Goal: Information Seeking & Learning: Compare options

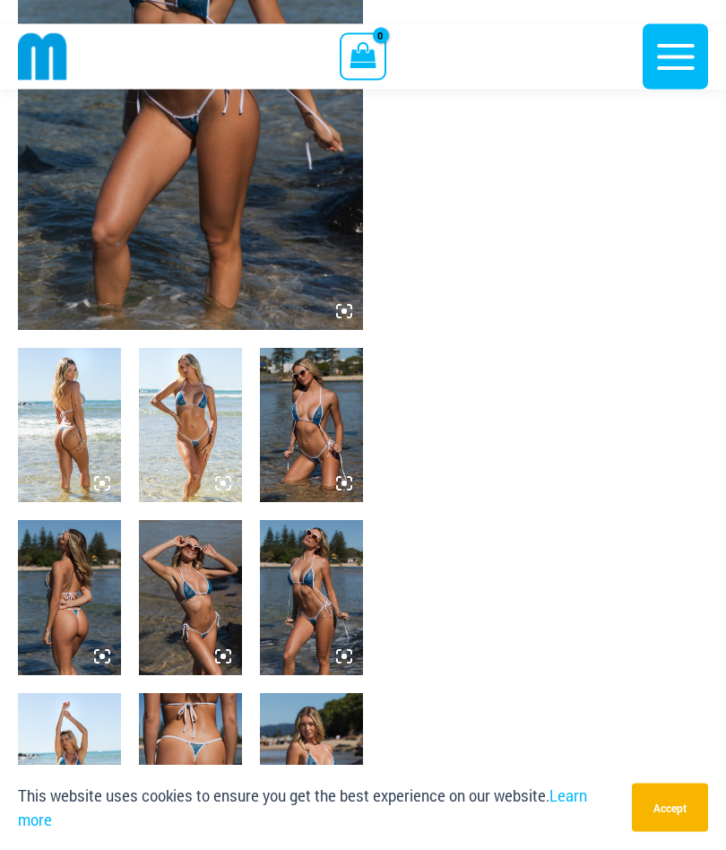
scroll to position [303, 0]
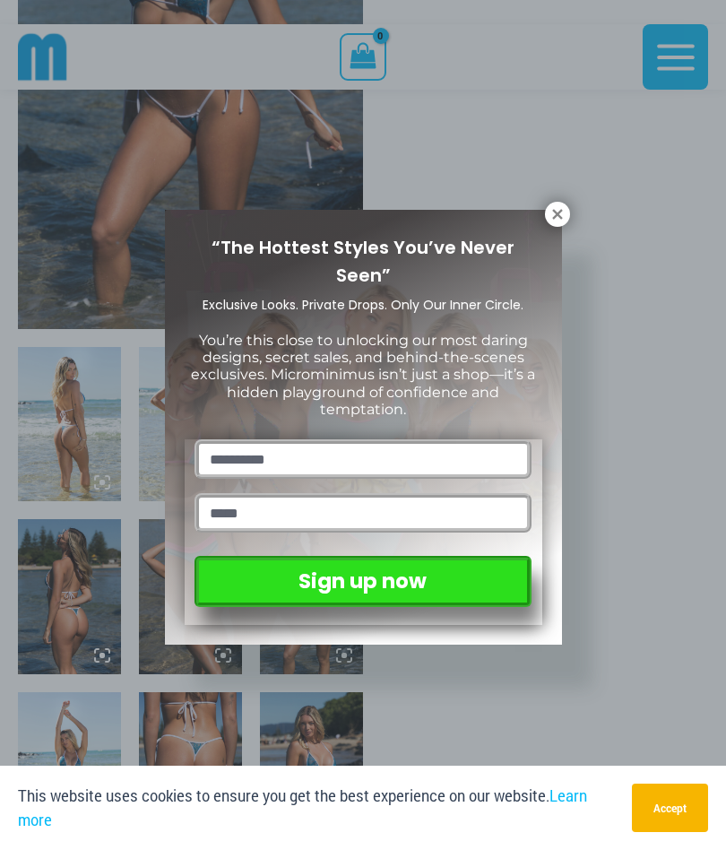
click at [539, 217] on div "“The Hottest Styles You’ve Never Seen” Exclusive Looks. Private Drops. Only Our…" at bounding box center [363, 427] width 397 height 435
click at [546, 219] on button at bounding box center [557, 214] width 25 height 25
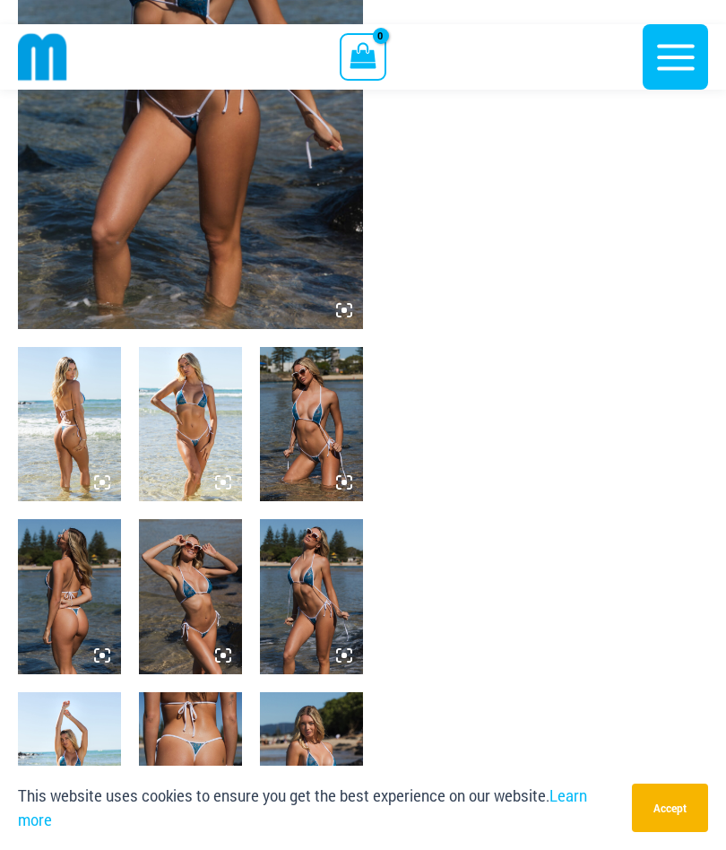
click at [193, 434] on img at bounding box center [190, 424] width 103 height 154
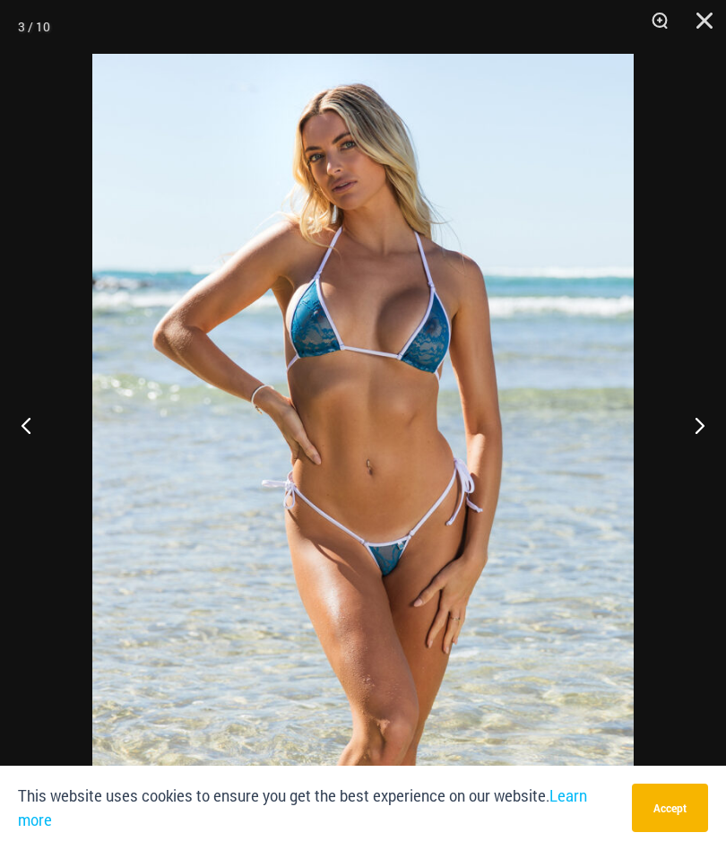
click at [712, 466] on button "Next" at bounding box center [692, 425] width 67 height 90
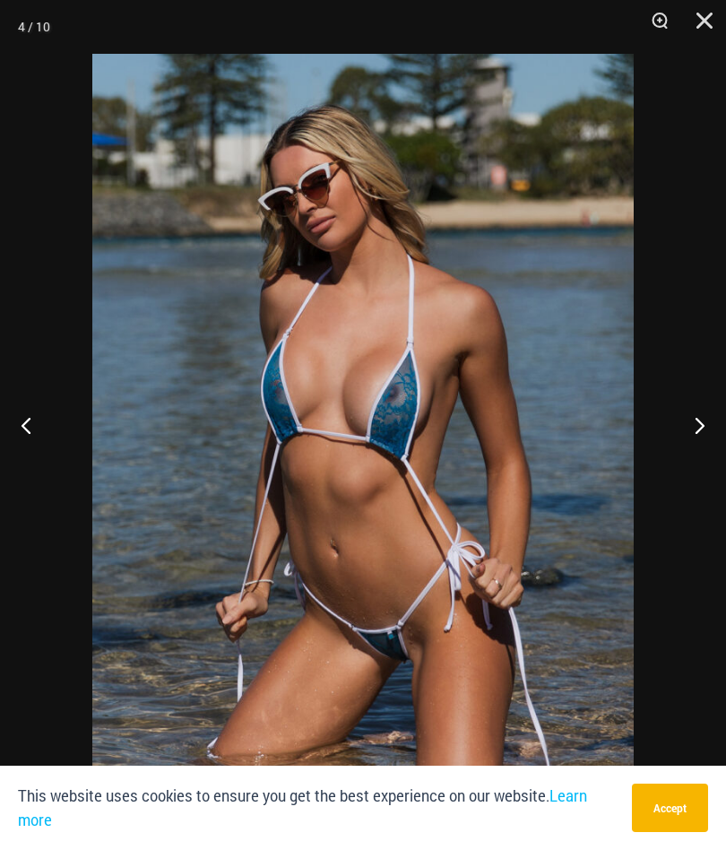
click at [711, 467] on button "Next" at bounding box center [692, 425] width 67 height 90
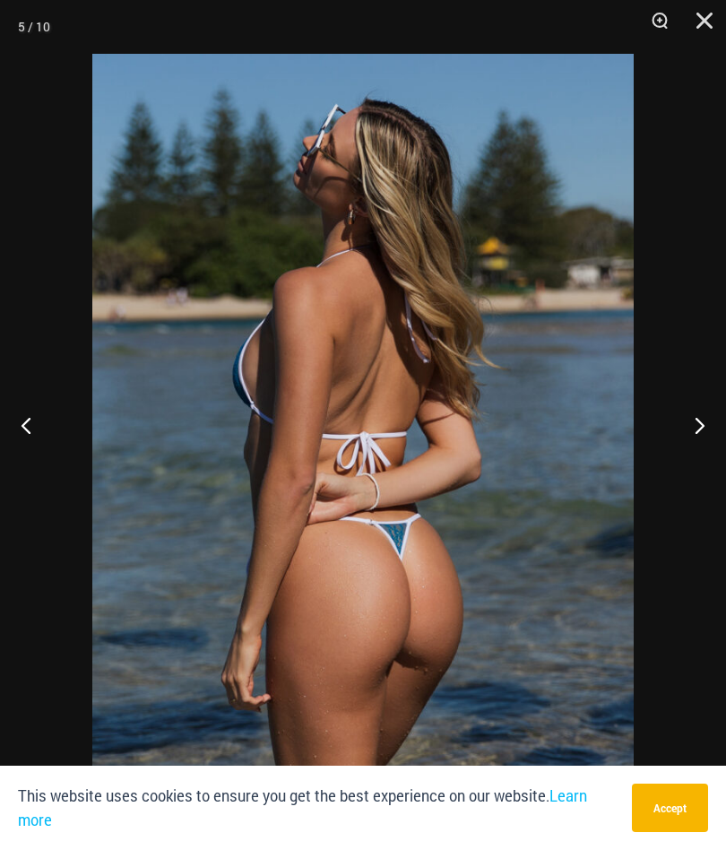
click at [701, 470] on button "Next" at bounding box center [692, 425] width 67 height 90
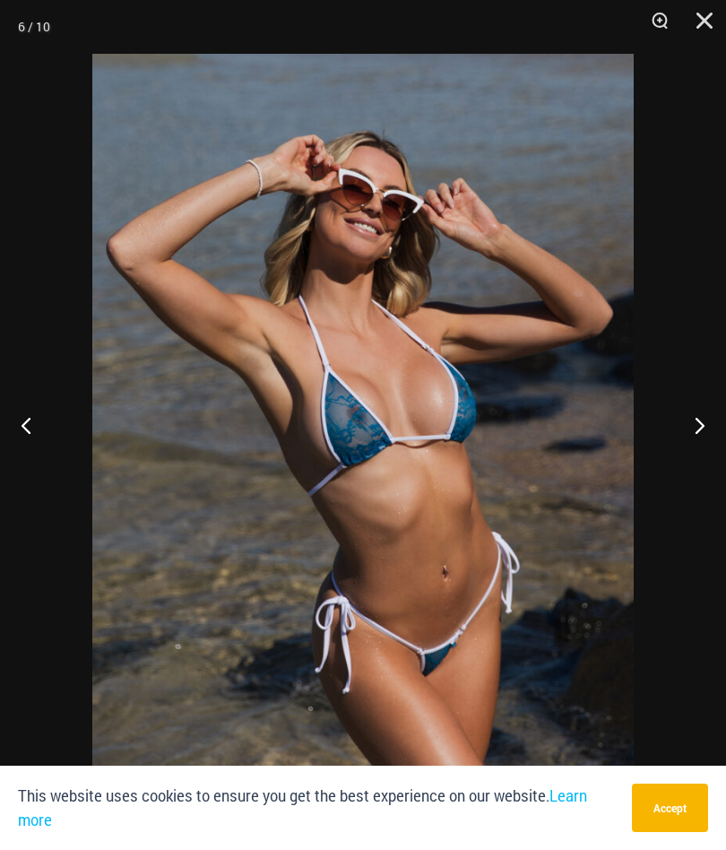
click at [699, 470] on button "Next" at bounding box center [692, 425] width 67 height 90
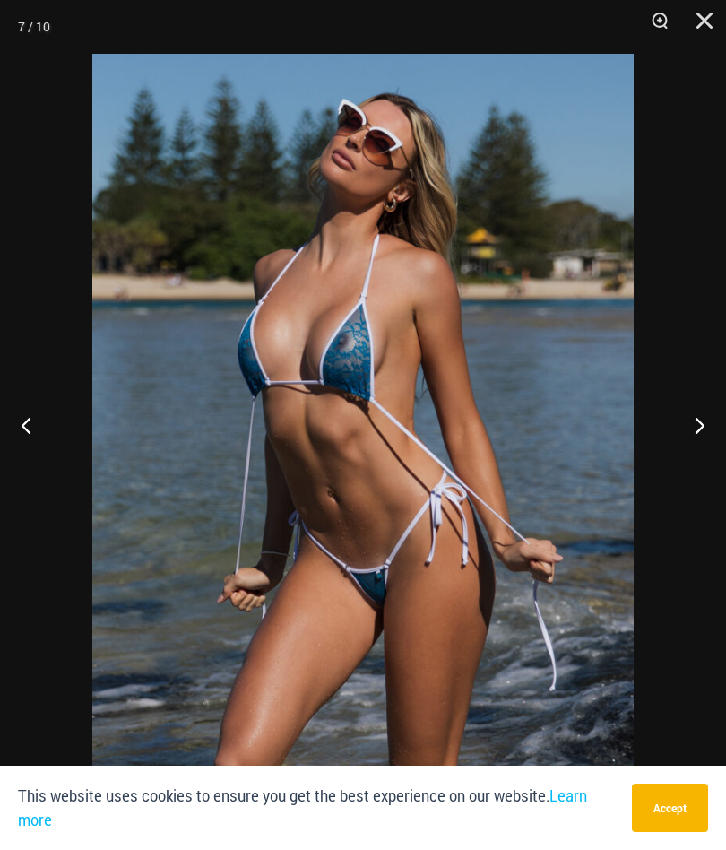
click at [707, 470] on button "Next" at bounding box center [692, 425] width 67 height 90
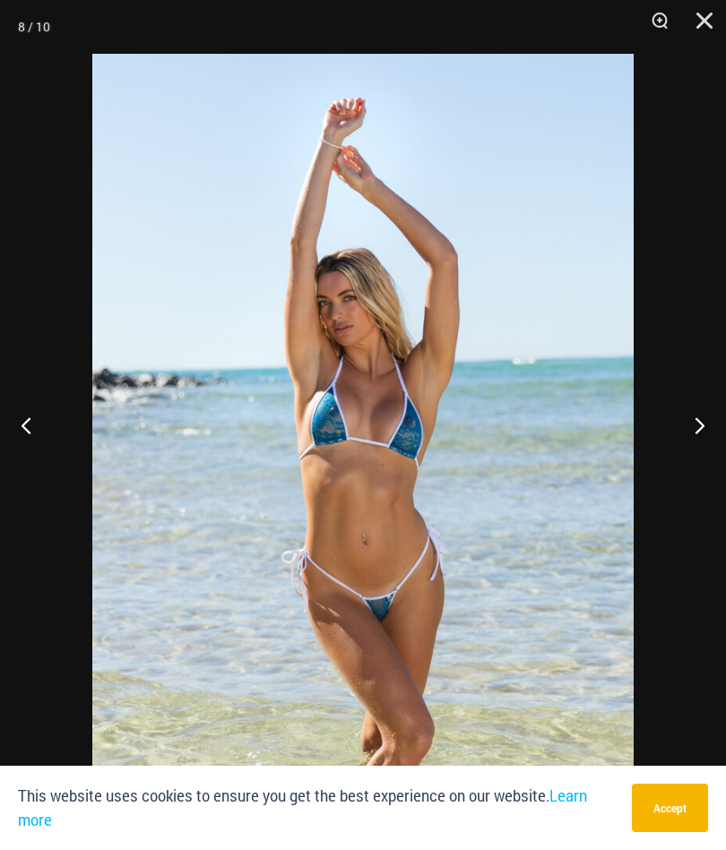
click at [709, 22] on button "Close" at bounding box center [698, 27] width 45 height 54
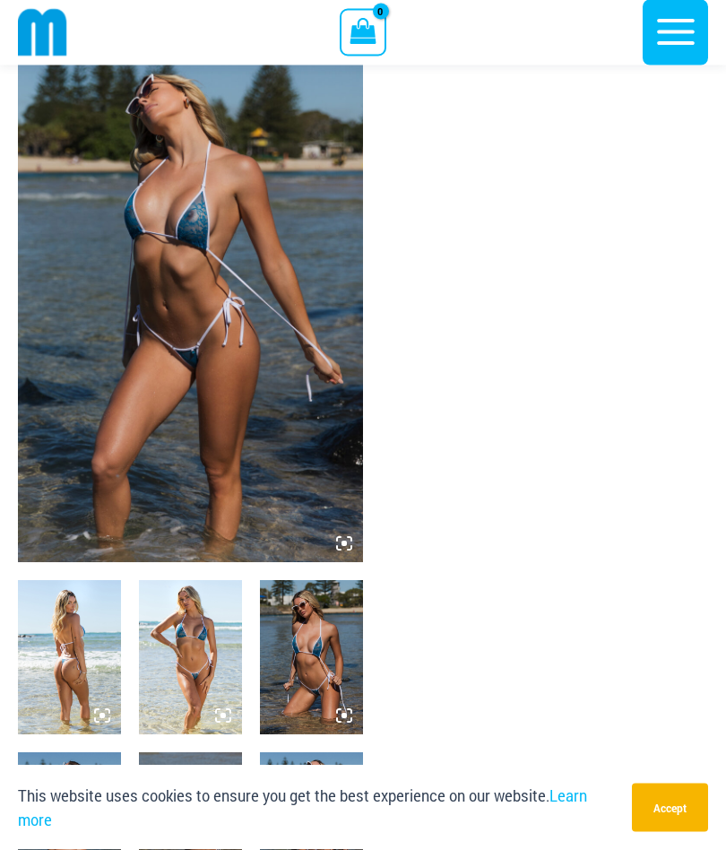
scroll to position [0, 0]
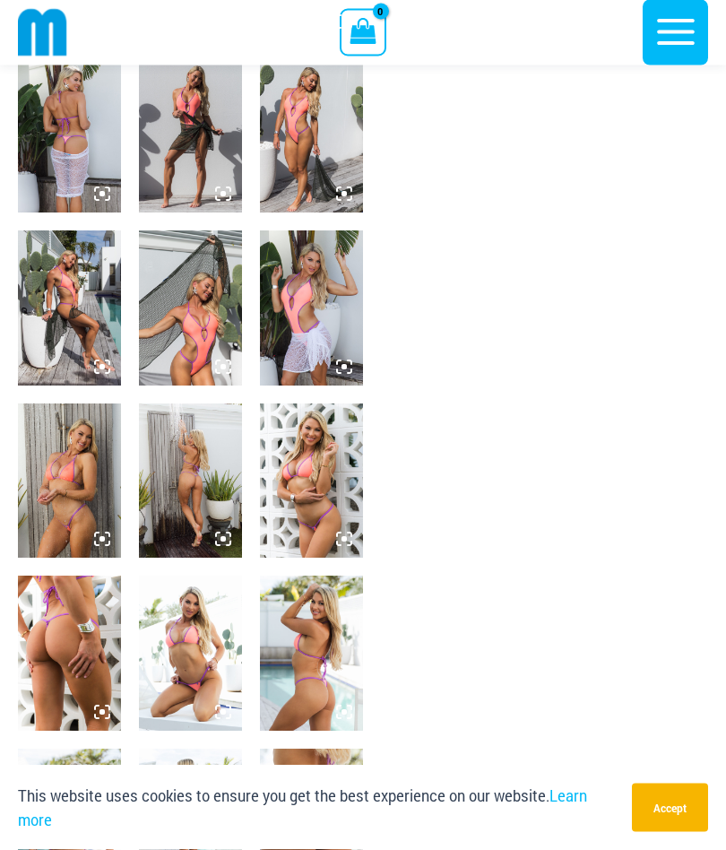
scroll to position [510, 0]
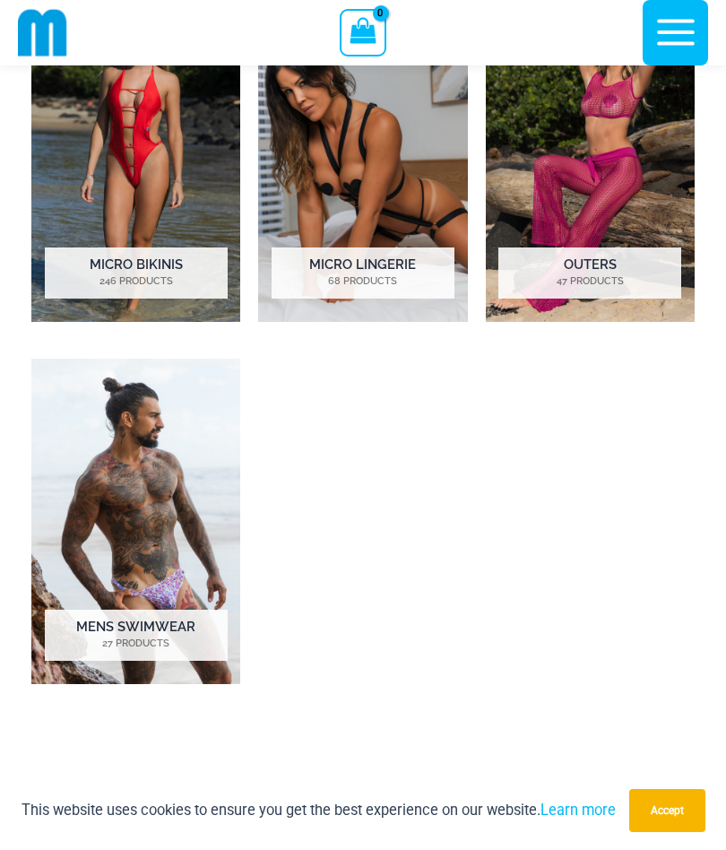
scroll to position [998, 0]
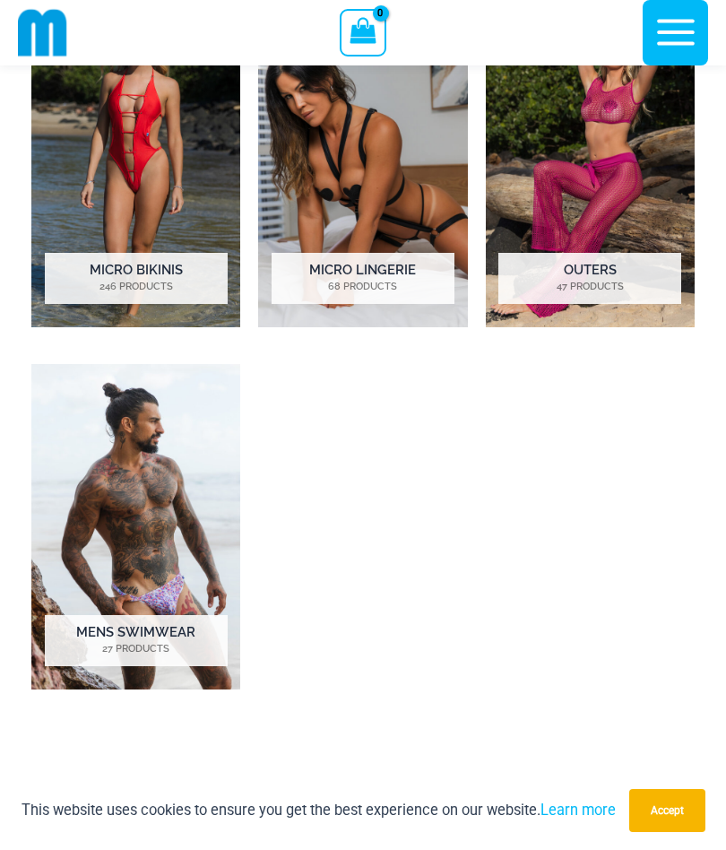
click at [120, 180] on img "Visit product category Micro Bikinis" at bounding box center [135, 165] width 209 height 326
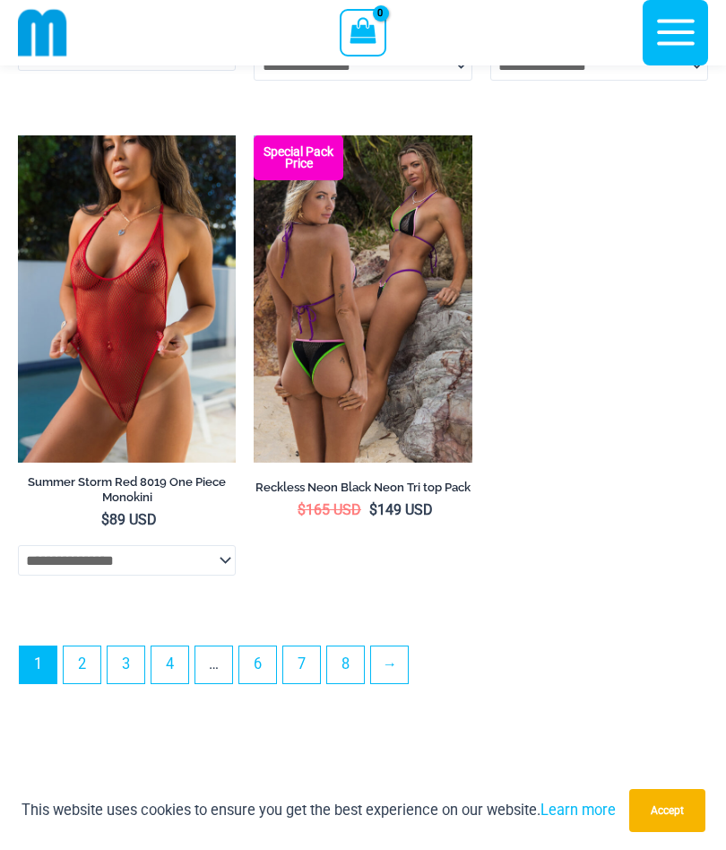
scroll to position [5389, 0]
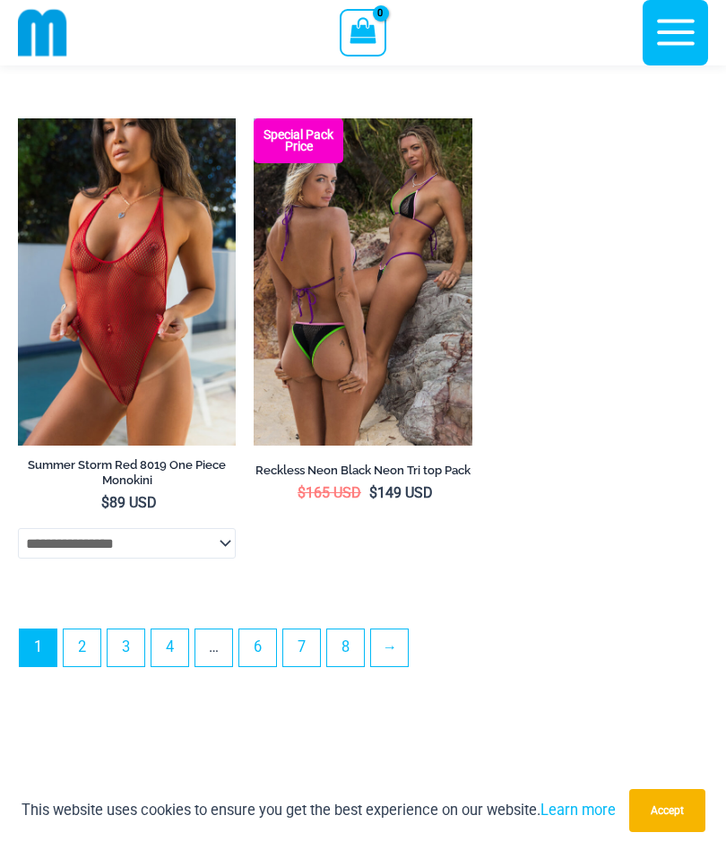
click at [407, 666] on link "→" at bounding box center [389, 648] width 37 height 37
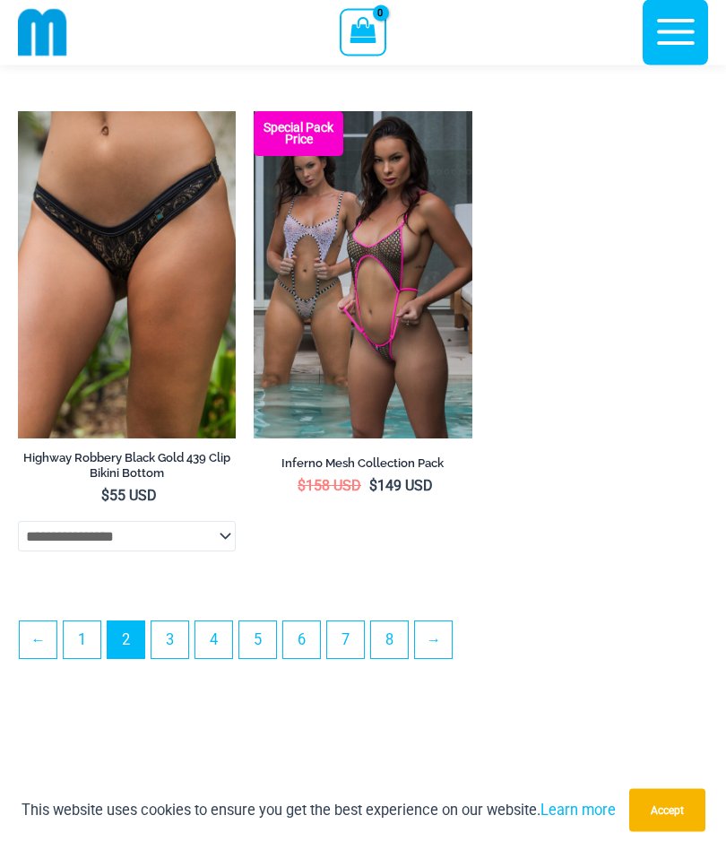
scroll to position [4971, 0]
click at [447, 658] on link "→" at bounding box center [433, 640] width 37 height 37
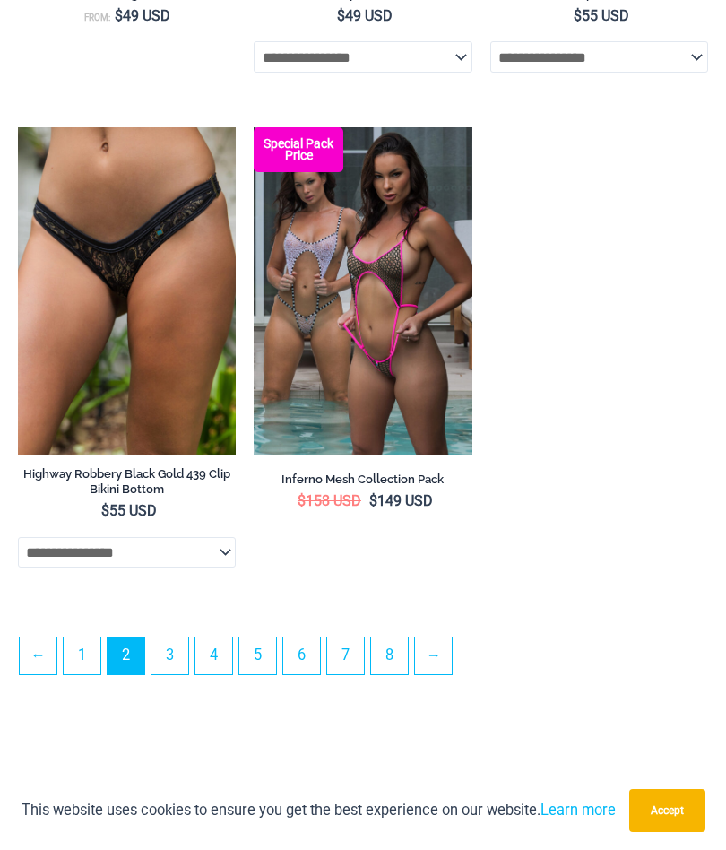
scroll to position [5041, 0]
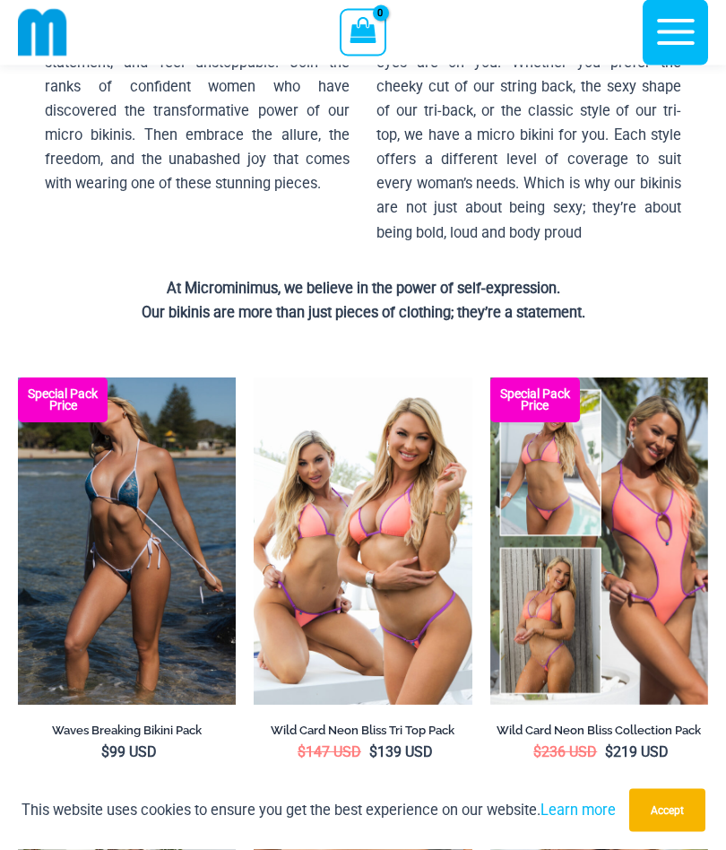
scroll to position [284, 0]
click at [18, 378] on img at bounding box center [18, 378] width 0 height 0
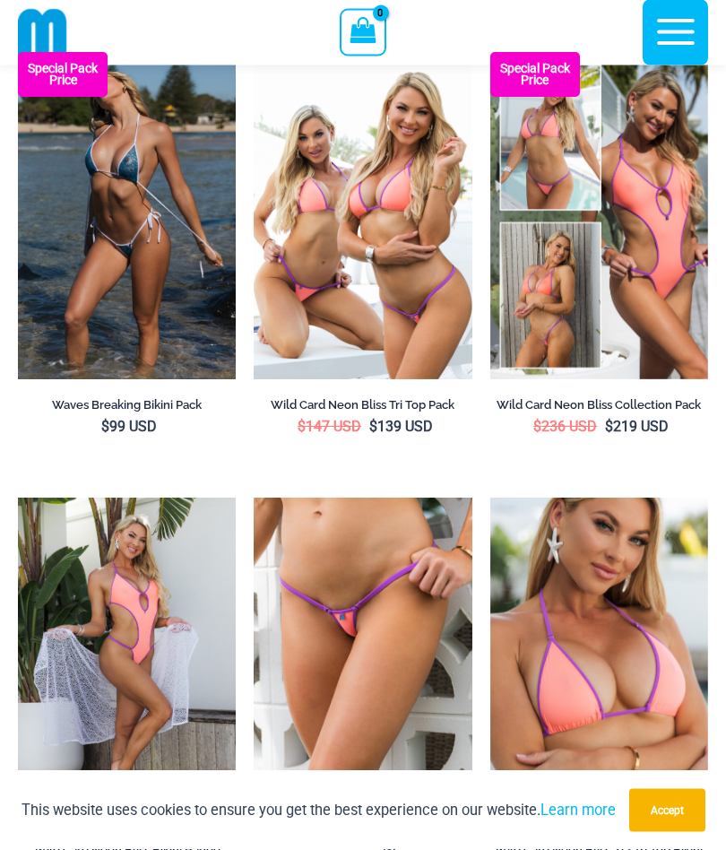
scroll to position [610, 0]
click at [18, 52] on img at bounding box center [18, 52] width 0 height 0
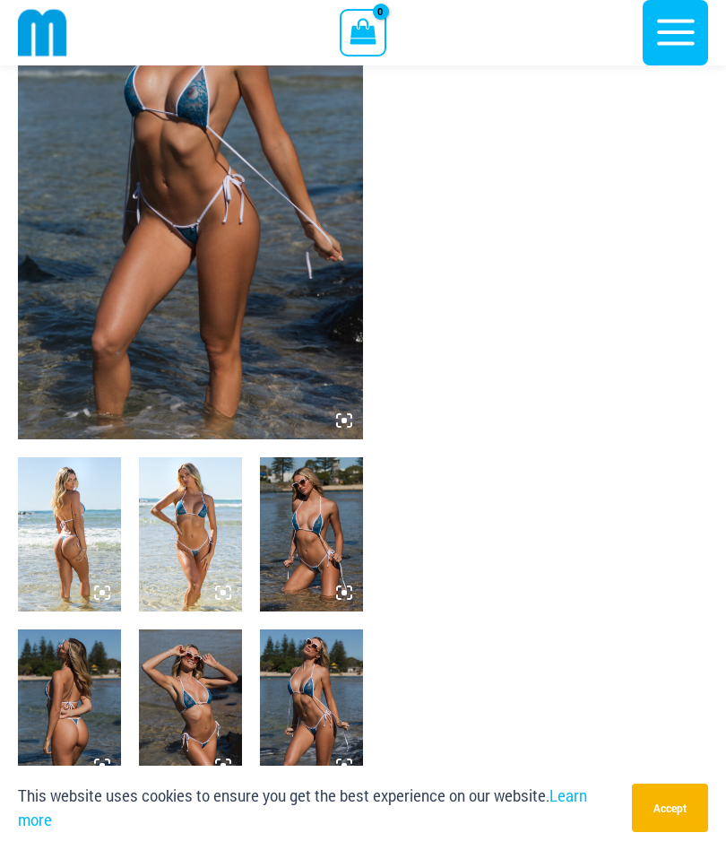
scroll to position [193, 0]
click at [193, 554] on img at bounding box center [190, 534] width 103 height 154
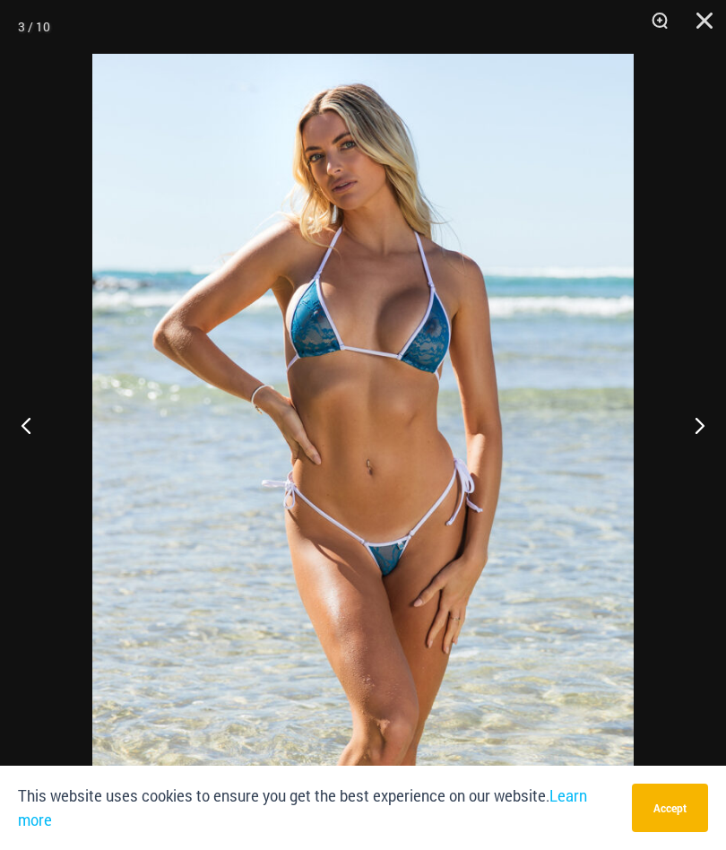
click at [701, 466] on button "Next" at bounding box center [692, 425] width 67 height 90
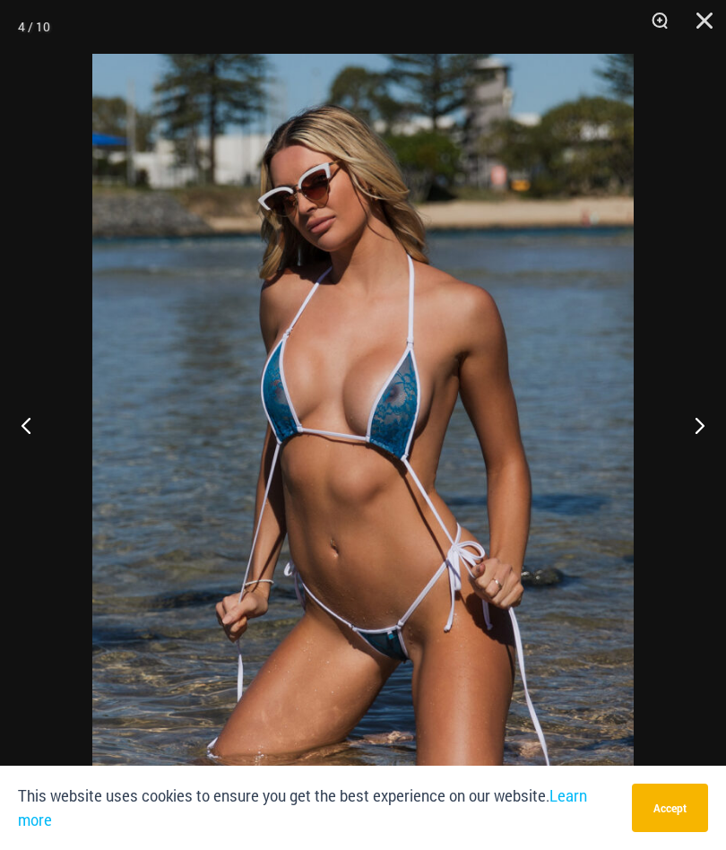
click at [696, 470] on button "Next" at bounding box center [692, 425] width 67 height 90
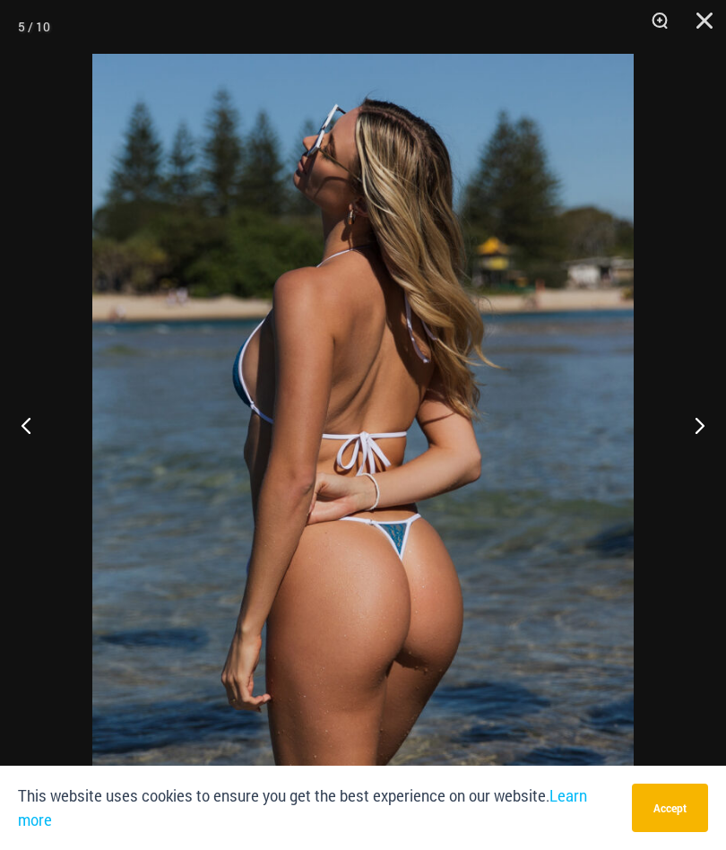
click at [682, 470] on button "Next" at bounding box center [692, 425] width 67 height 90
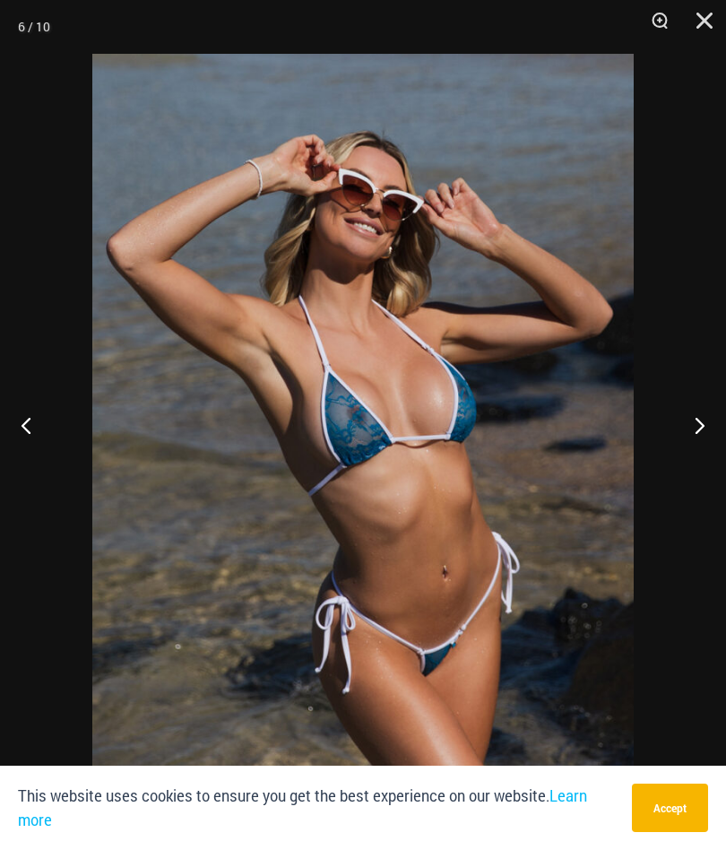
click at [693, 470] on button "Next" at bounding box center [692, 425] width 67 height 90
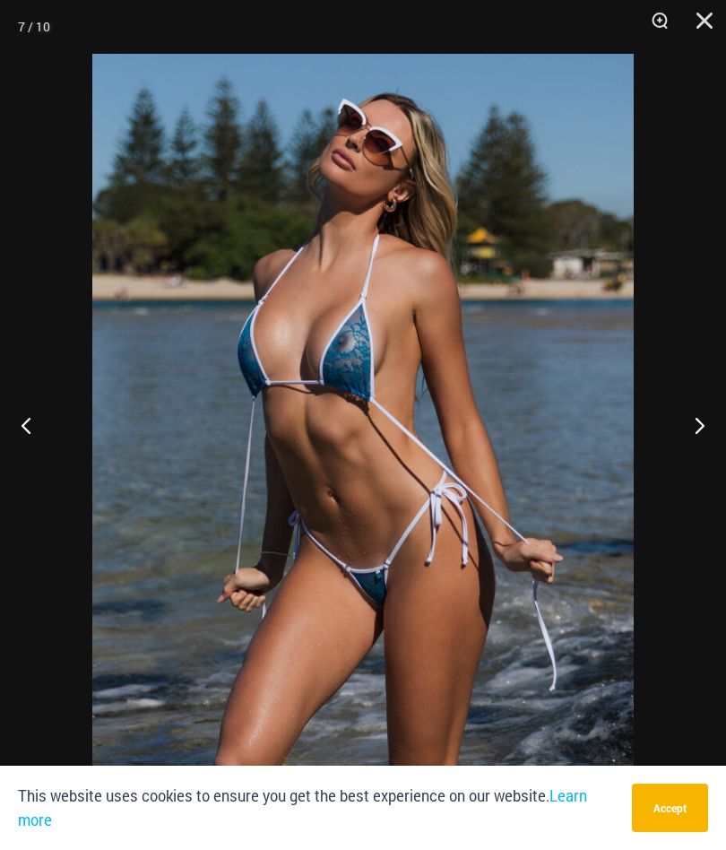
click at [695, 470] on button "Next" at bounding box center [692, 425] width 67 height 90
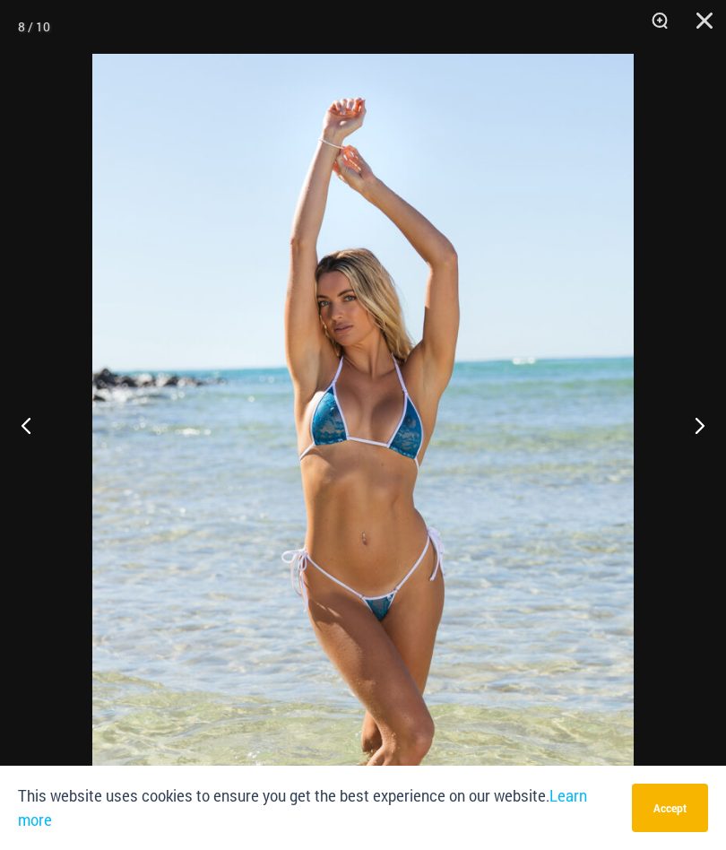
click at [704, 470] on button "Next" at bounding box center [692, 425] width 67 height 90
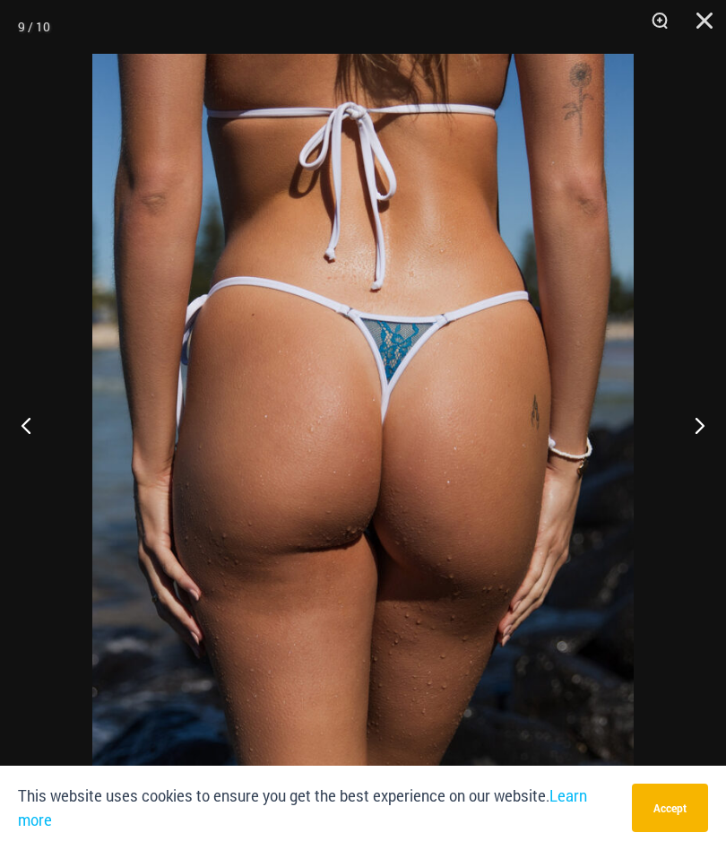
click at [714, 30] on button "Close" at bounding box center [698, 27] width 45 height 54
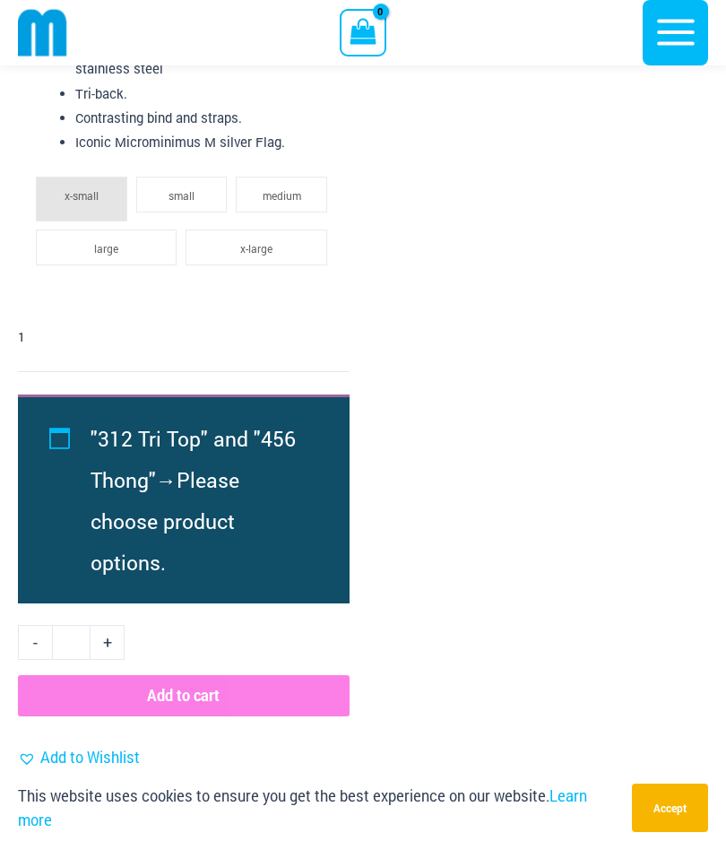
scroll to position [3486, 0]
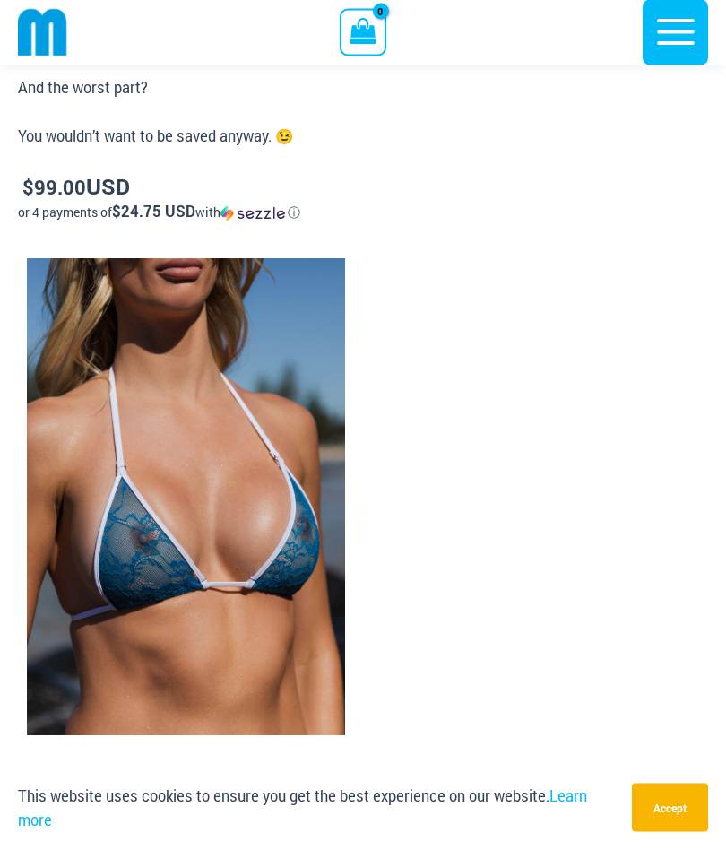
scroll to position [1602, 0]
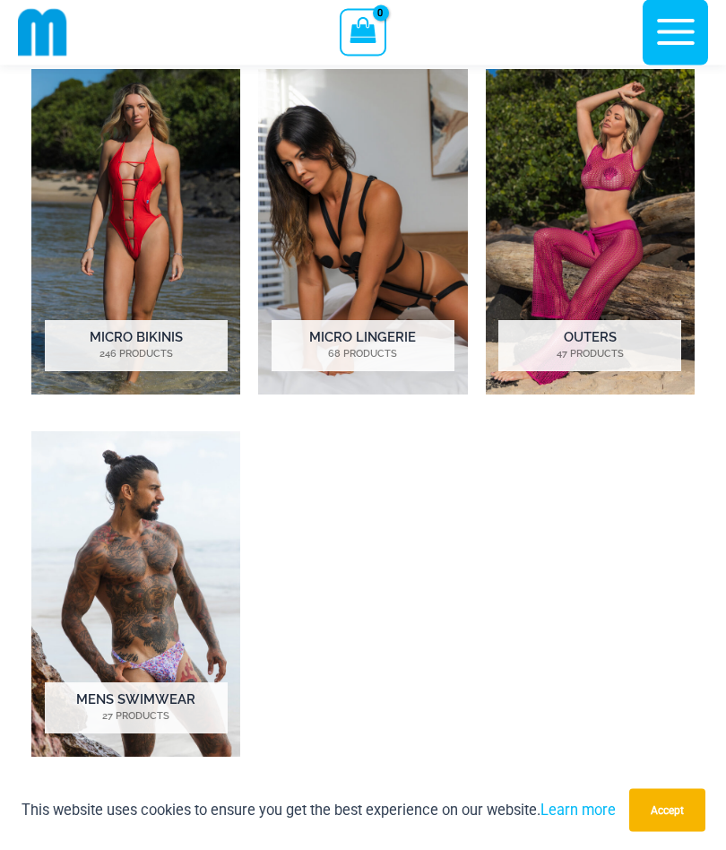
scroll to position [906, 0]
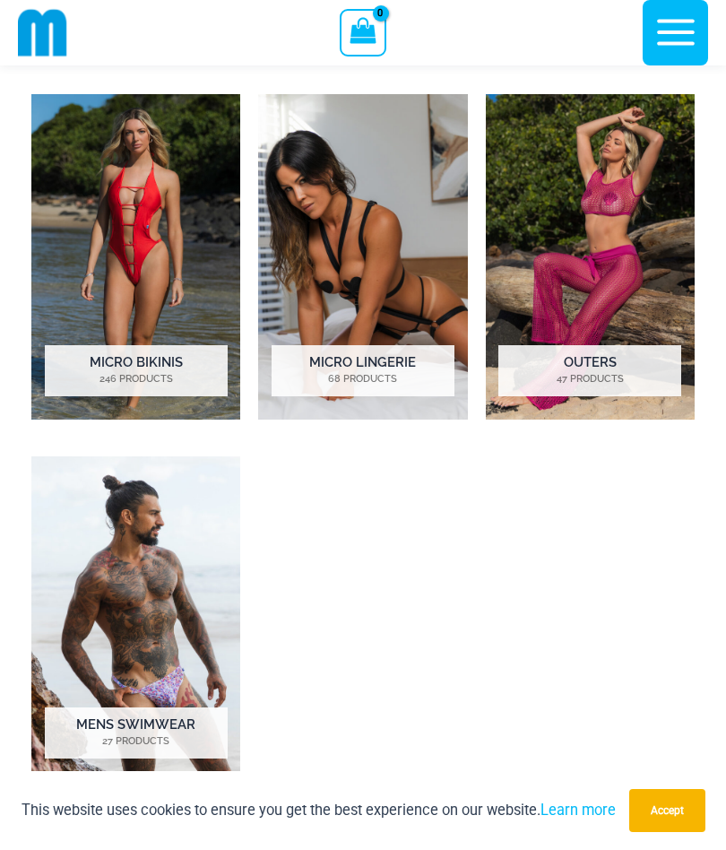
click at [379, 365] on h2 "Micro Lingerie 68 Products" at bounding box center [363, 370] width 183 height 50
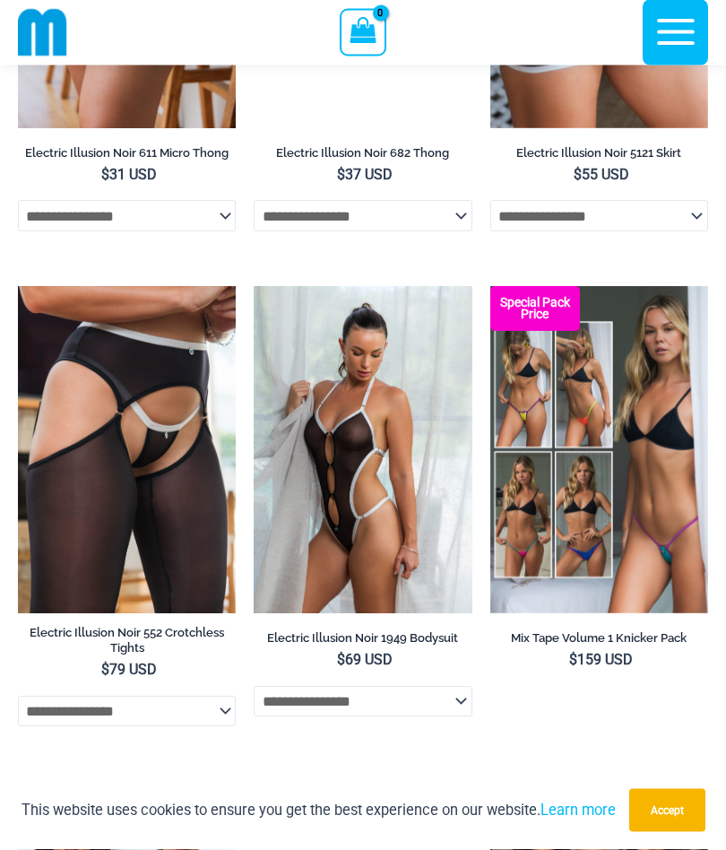
scroll to position [2975, 0]
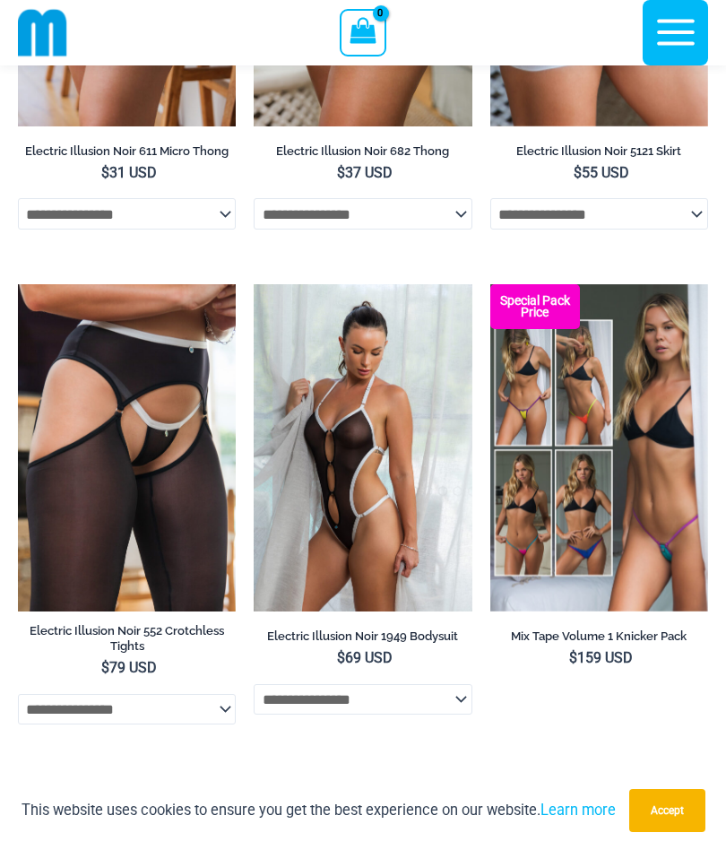
click at [491, 284] on img at bounding box center [491, 284] width 0 height 0
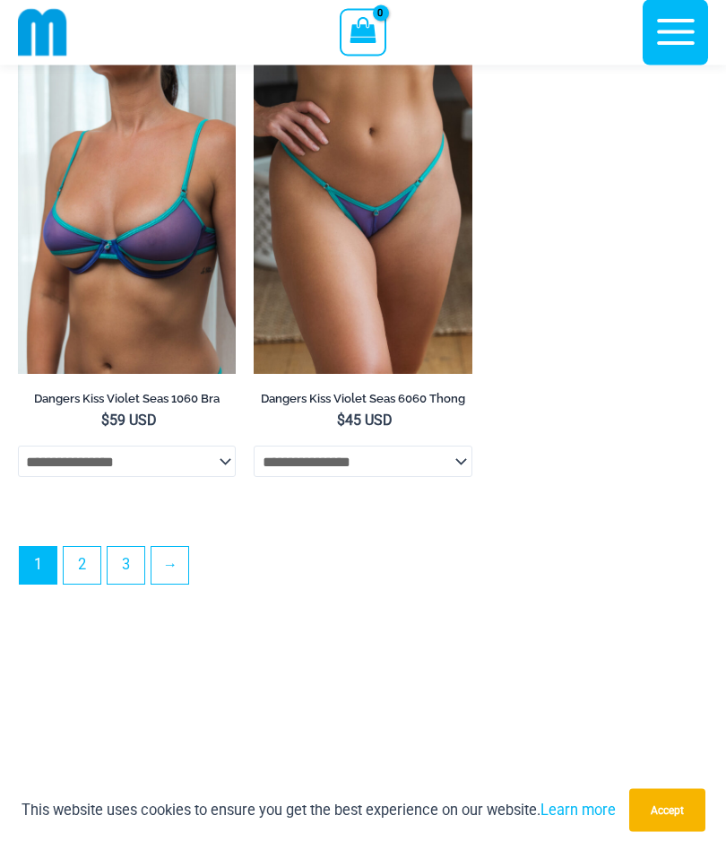
scroll to position [5134, 0]
click at [179, 584] on link "→" at bounding box center [170, 565] width 37 height 37
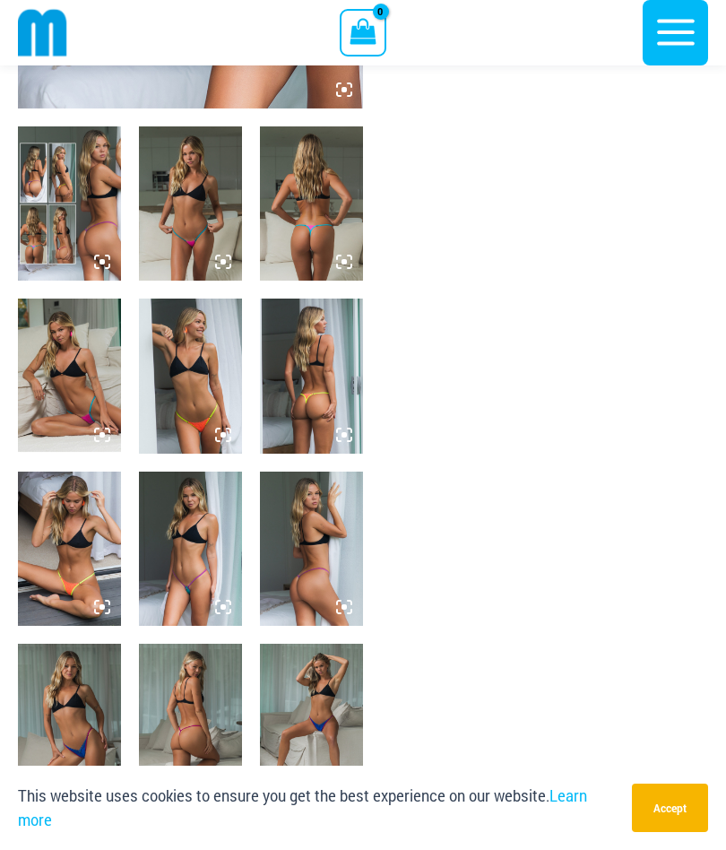
scroll to position [499, 0]
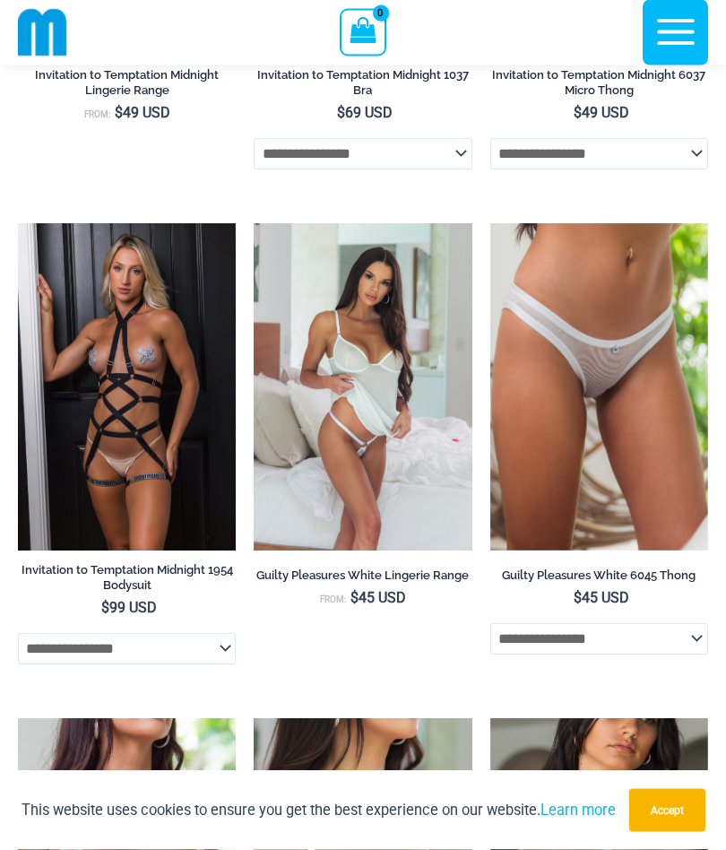
scroll to position [949, 0]
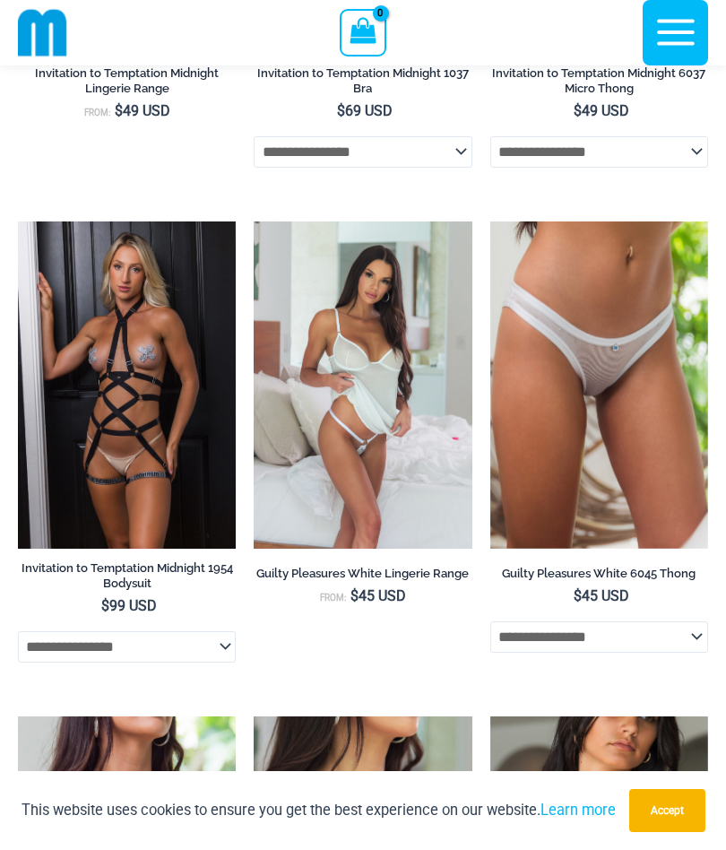
click at [254, 222] on img at bounding box center [254, 222] width 0 height 0
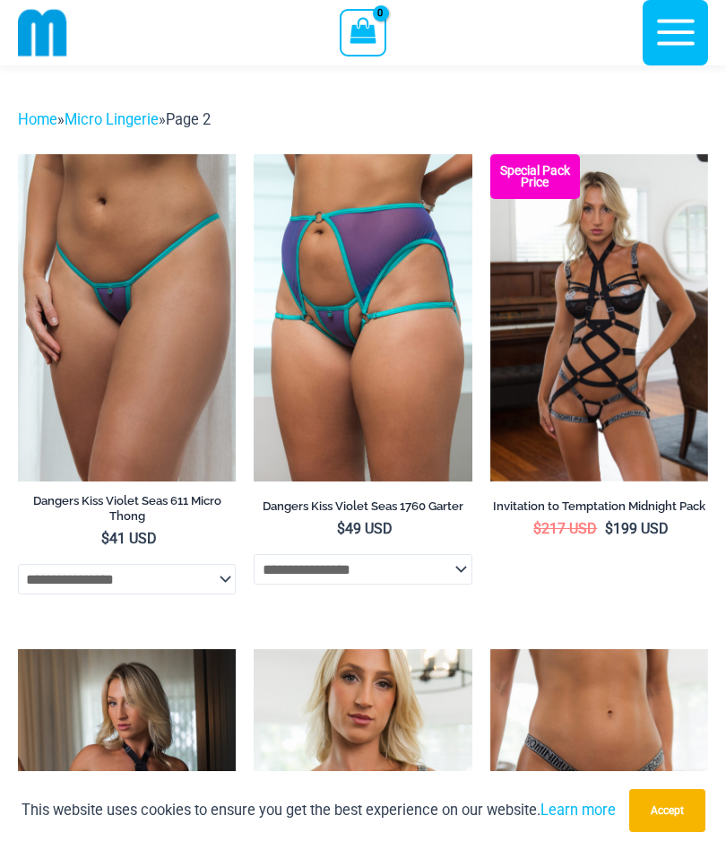
scroll to position [0, 0]
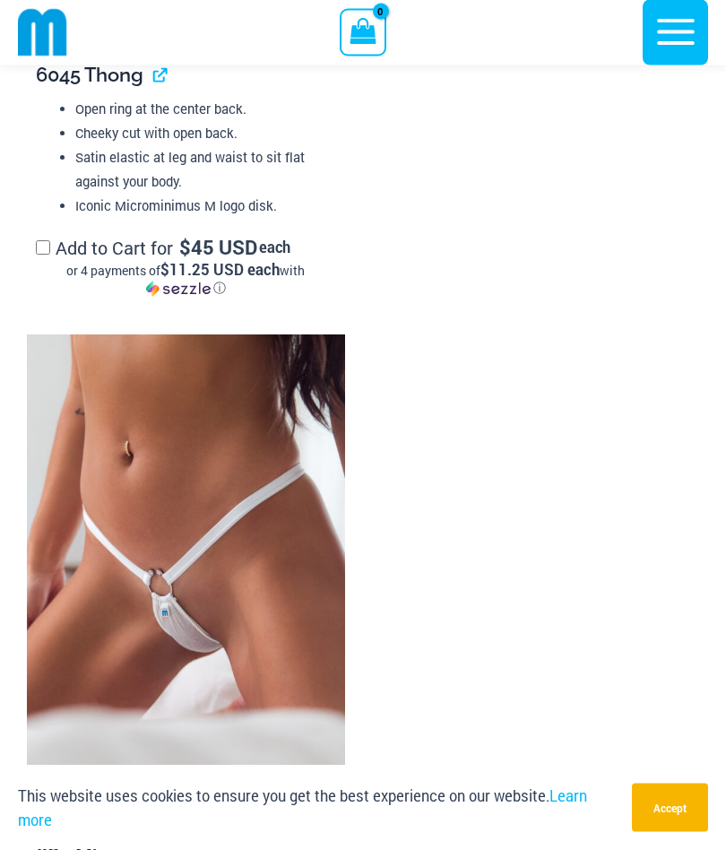
scroll to position [2947, 0]
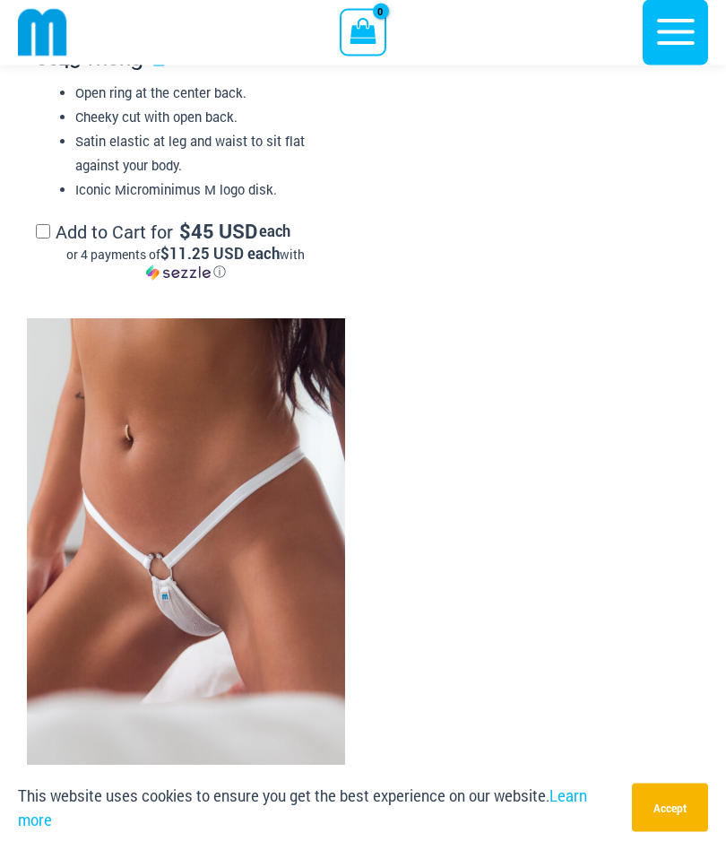
click at [161, 596] on img at bounding box center [186, 557] width 318 height 477
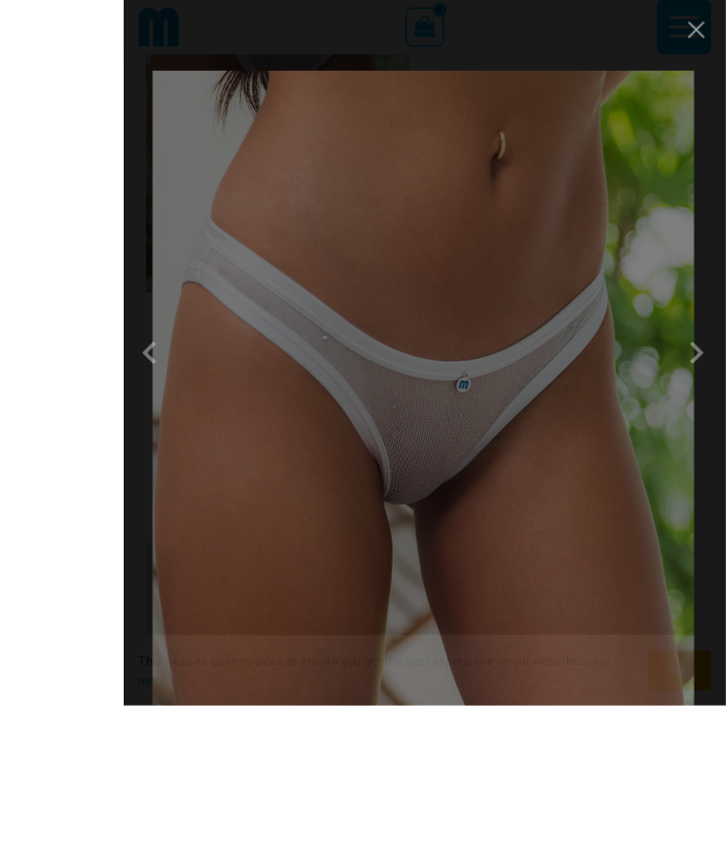
scroll to position [2882, 0]
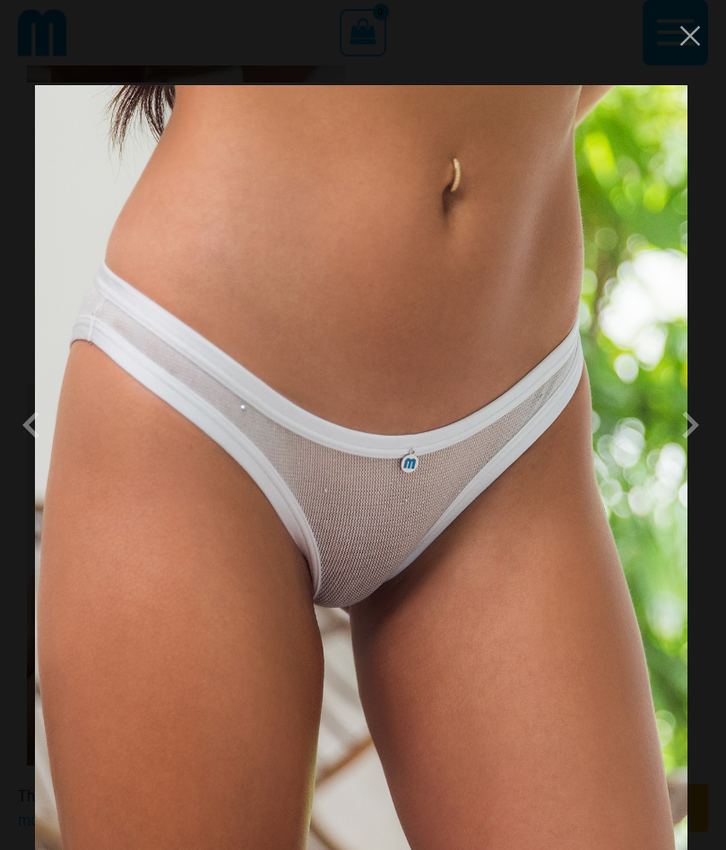
click at [688, 40] on button "Close" at bounding box center [690, 35] width 27 height 27
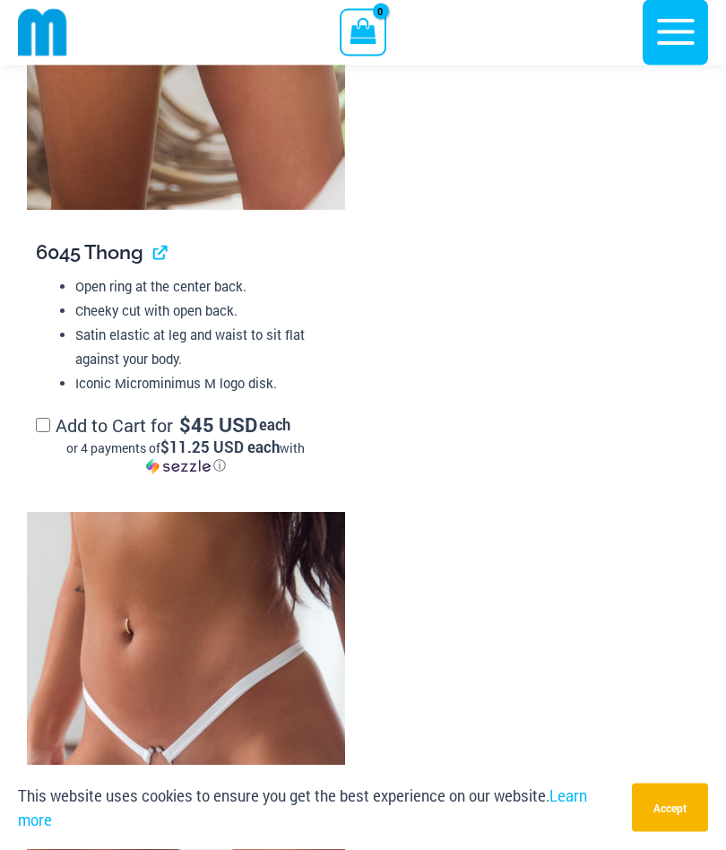
scroll to position [2742, 0]
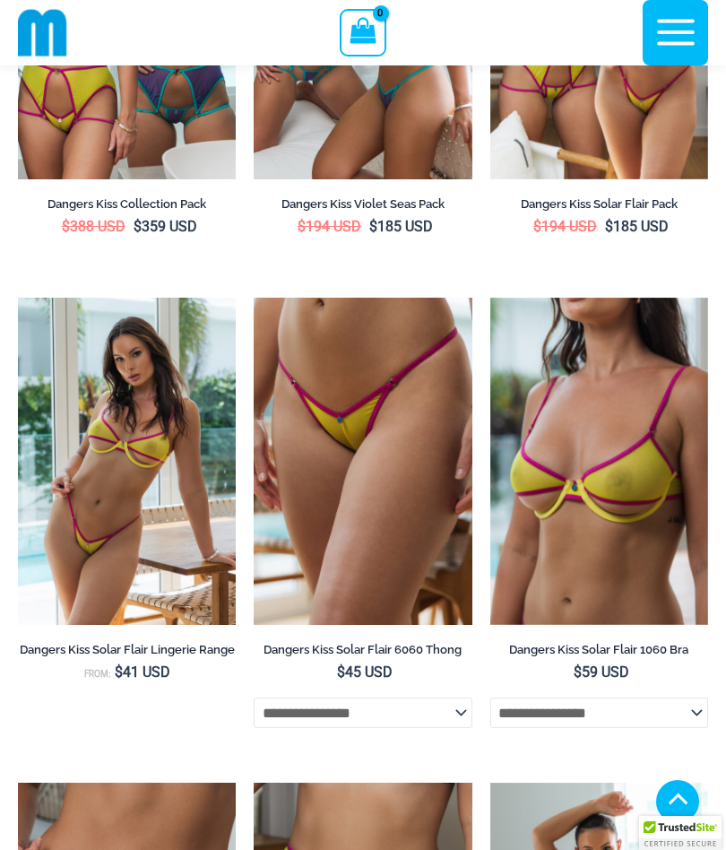
scroll to position [3903, 0]
